Goal: Task Accomplishment & Management: Use online tool/utility

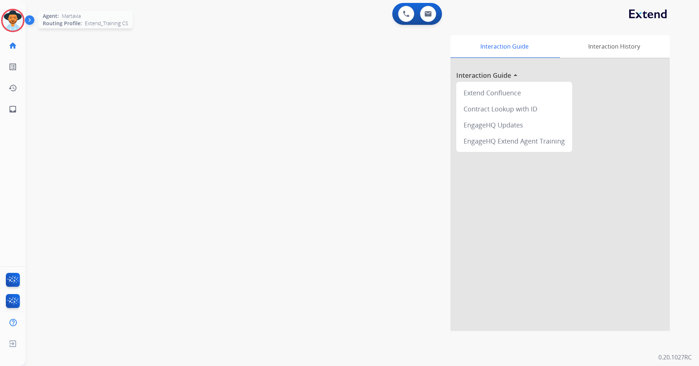
click at [13, 19] on img at bounding box center [13, 20] width 20 height 20
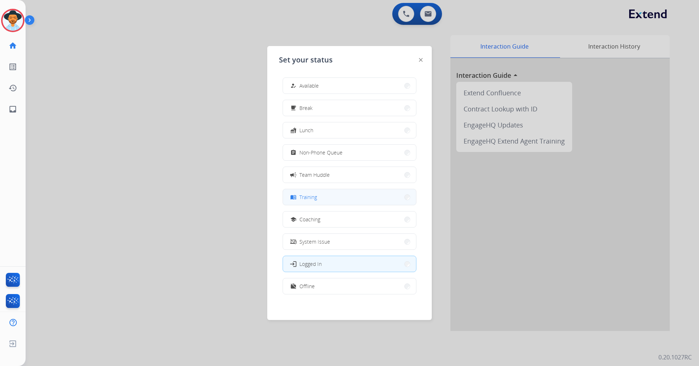
click at [338, 196] on button "menu_book Training" at bounding box center [349, 197] width 133 height 16
